Goal: Navigation & Orientation: Find specific page/section

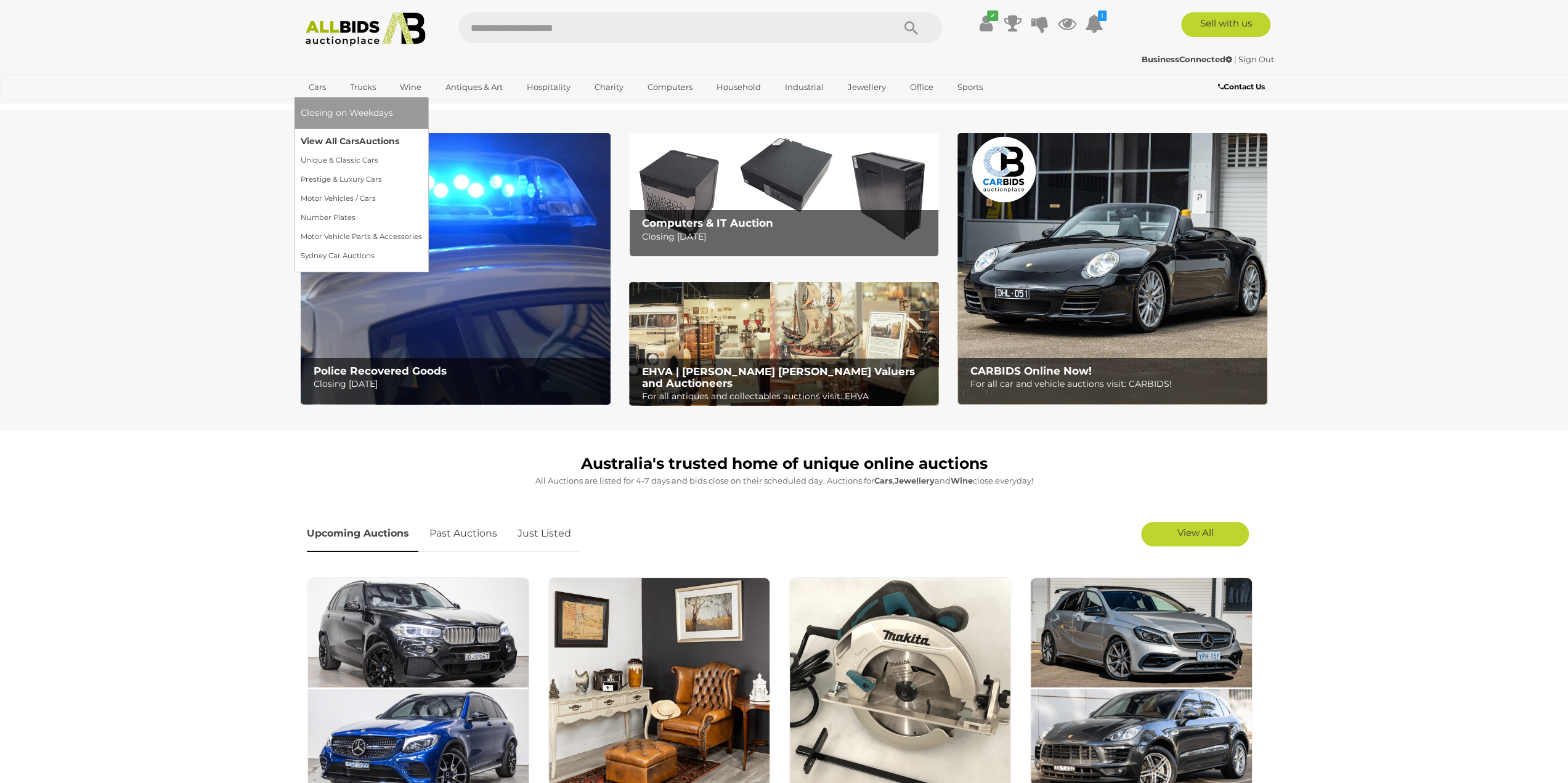
click at [340, 136] on link "View All Cars Auctions" at bounding box center [361, 141] width 121 height 19
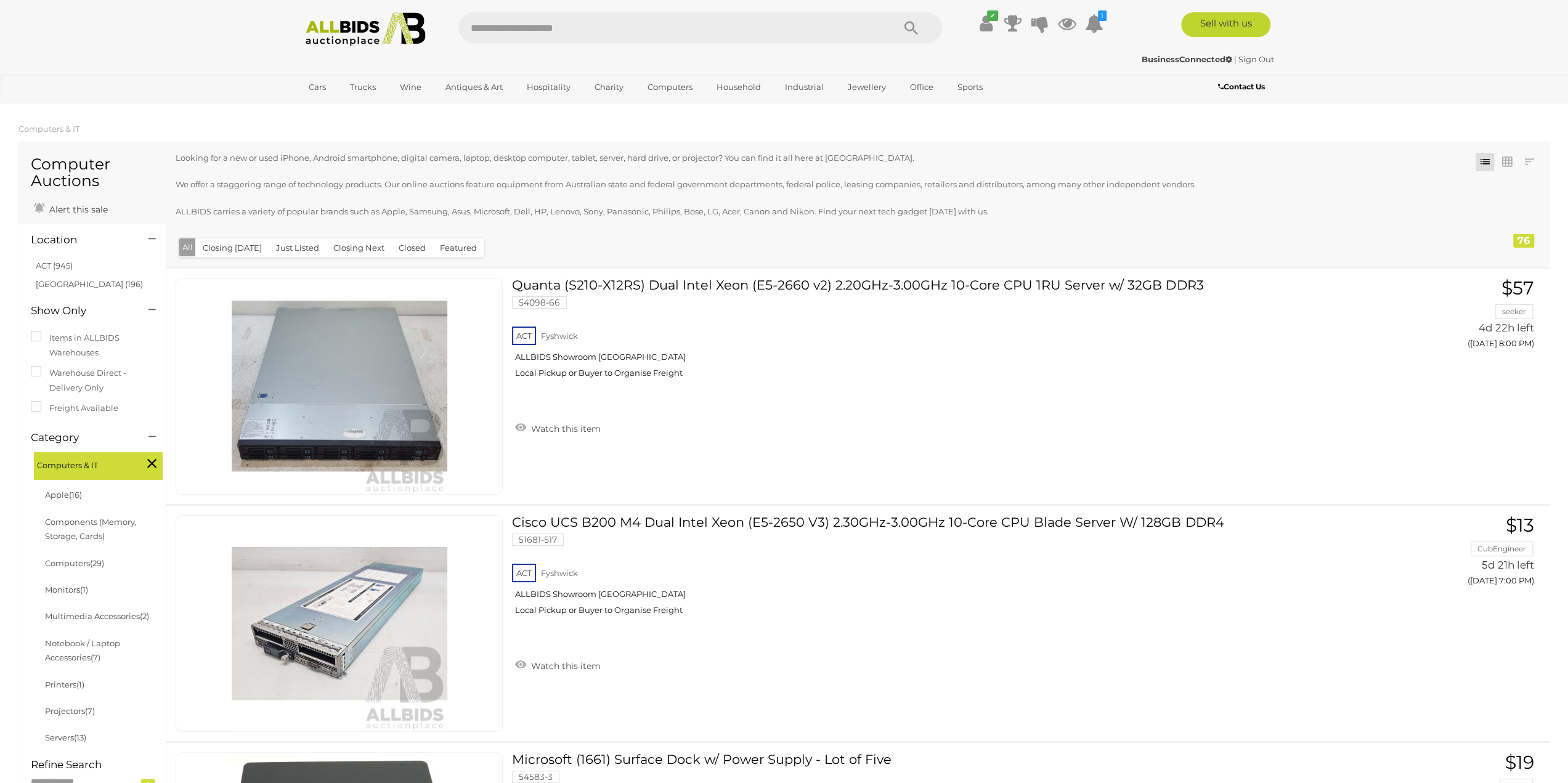
click at [371, 109] on link "View All Trucks Auctions" at bounding box center [397, 113] width 109 height 19
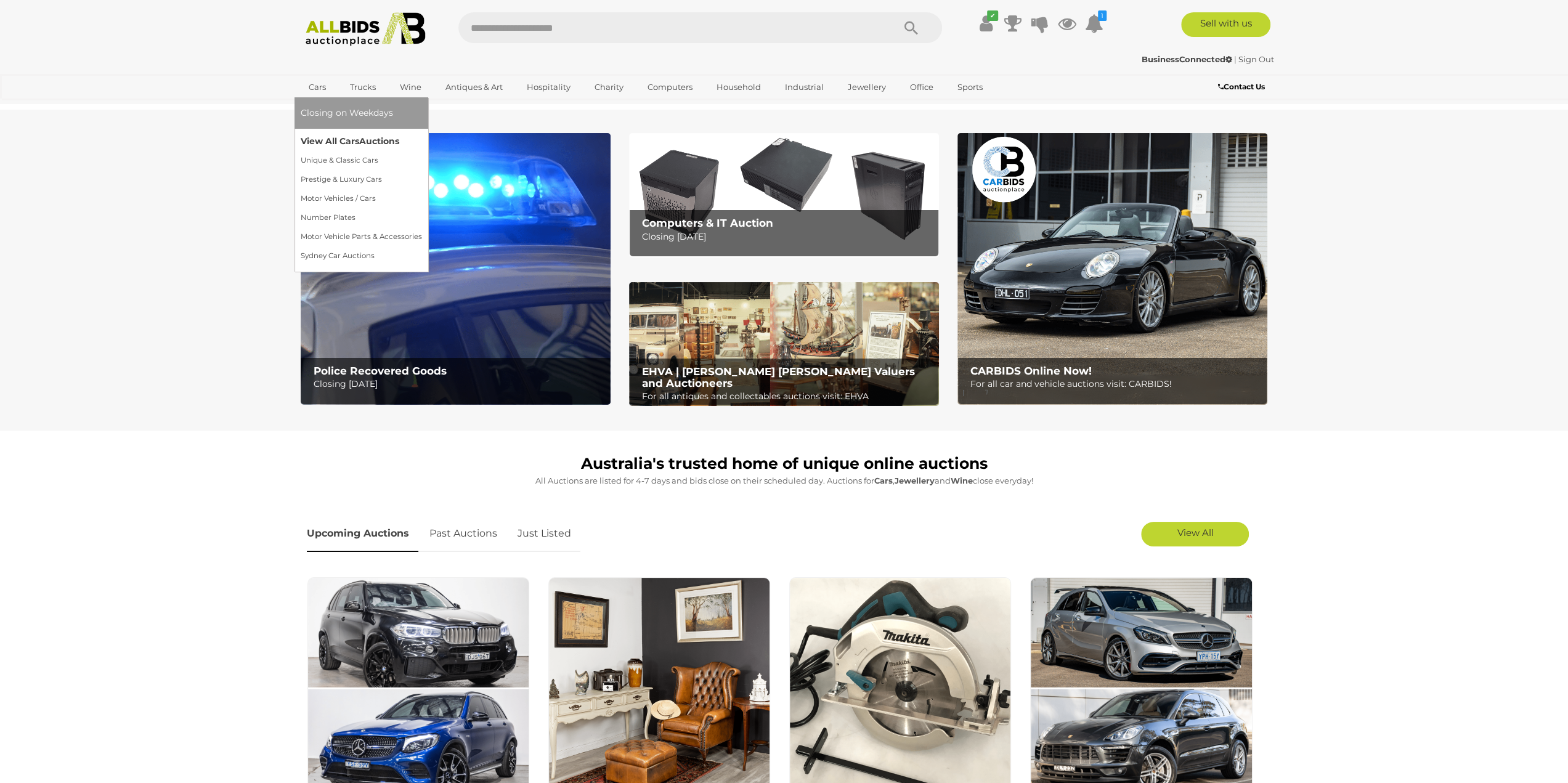
click at [338, 136] on link "View All Cars Auctions" at bounding box center [361, 141] width 121 height 19
